Goal: Task Accomplishment & Management: Use online tool/utility

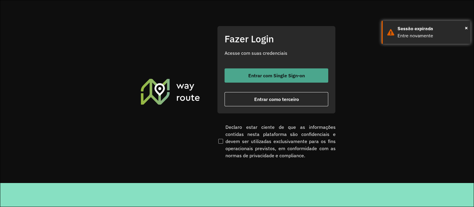
click at [272, 75] on span "Entrar com Single Sign-on" at bounding box center [276, 75] width 57 height 5
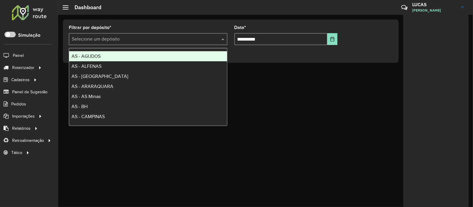
click at [104, 36] on input "text" at bounding box center [142, 39] width 141 height 7
type input "**"
